Goal: Task Accomplishment & Management: Use online tool/utility

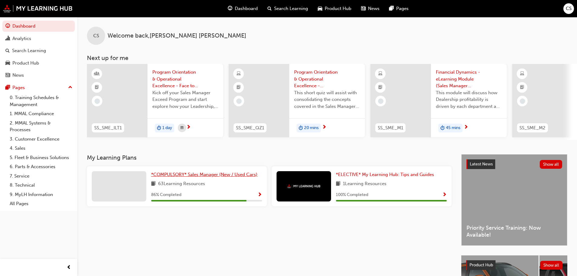
click at [246, 177] on span "*COMPULSORY* Sales Manager (New / Used Cars)" at bounding box center [204, 174] width 106 height 5
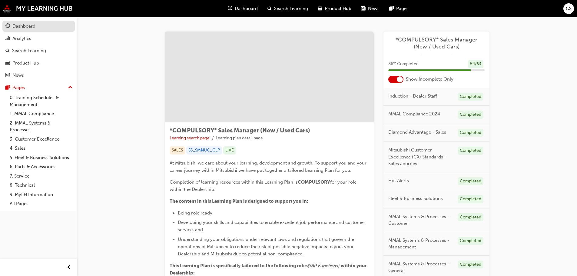
click at [7, 27] on span "guage-icon" at bounding box center [7, 26] width 5 height 5
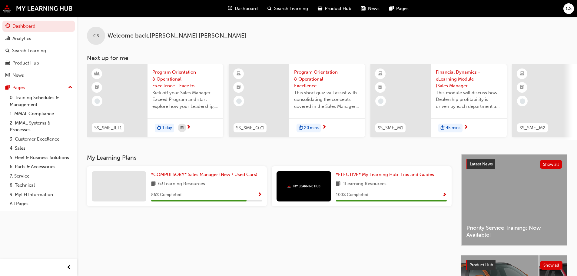
click at [568, 10] on span "CS" at bounding box center [569, 8] width 6 height 7
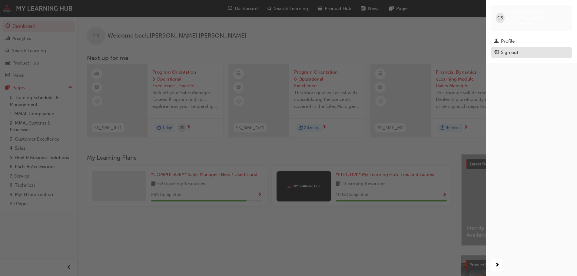
click at [508, 49] on div "Sign out" at bounding box center [509, 52] width 17 height 7
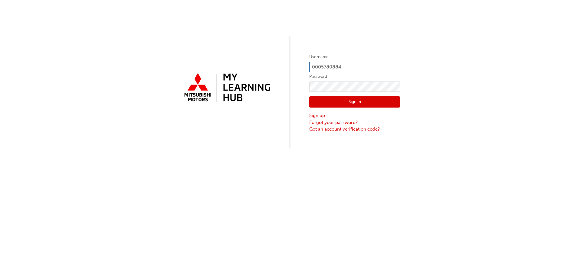
click at [365, 69] on input "0005780884" at bounding box center [354, 67] width 91 height 10
type input "0005002541"
click at [350, 103] on button "Sign In" at bounding box center [354, 102] width 91 height 12
